Goal: Task Accomplishment & Management: Manage account settings

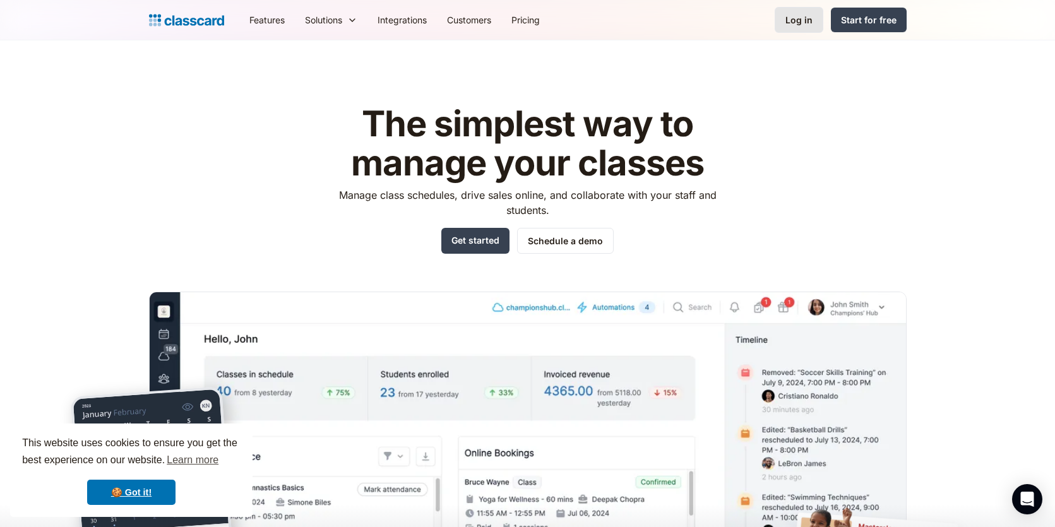
click at [797, 20] on div "Log in" at bounding box center [798, 19] width 27 height 13
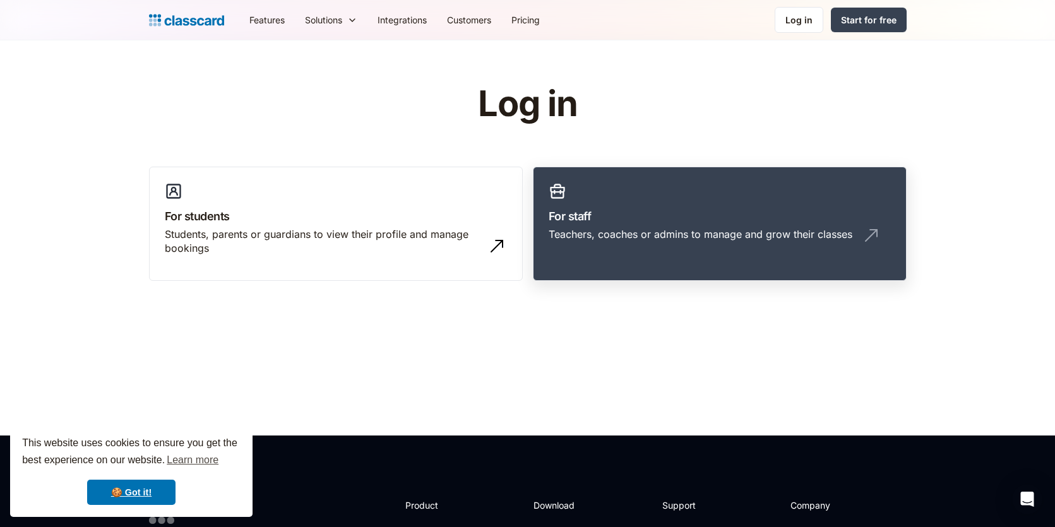
click at [600, 195] on link "For staff Teachers, coaches or admins to manage and grow their classes" at bounding box center [720, 224] width 374 height 115
